Goal: Transaction & Acquisition: Purchase product/service

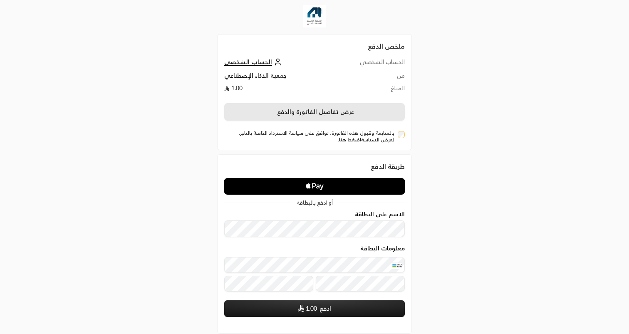
click at [349, 108] on button "عرض تفاصيل الفاتورة والدفع" at bounding box center [314, 111] width 181 height 17
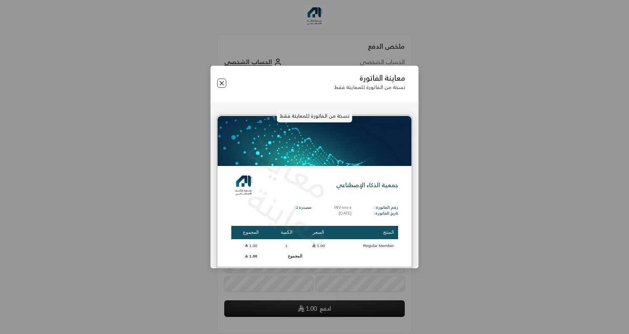
click at [222, 81] on button "Close" at bounding box center [221, 83] width 9 height 9
